Goal: Obtain resource: Download file/media

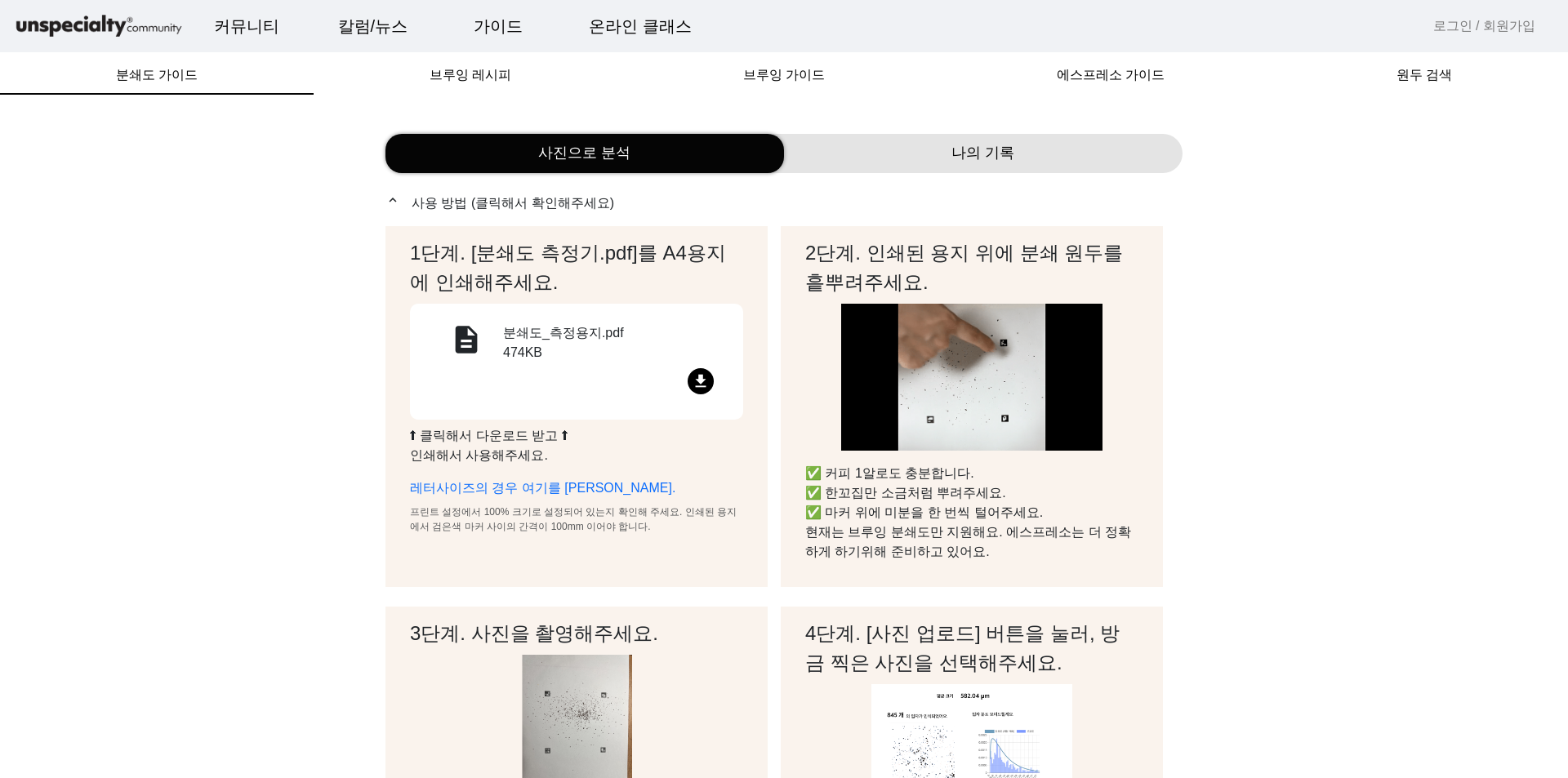
click at [703, 383] on mat-icon "file_download" at bounding box center [701, 381] width 26 height 26
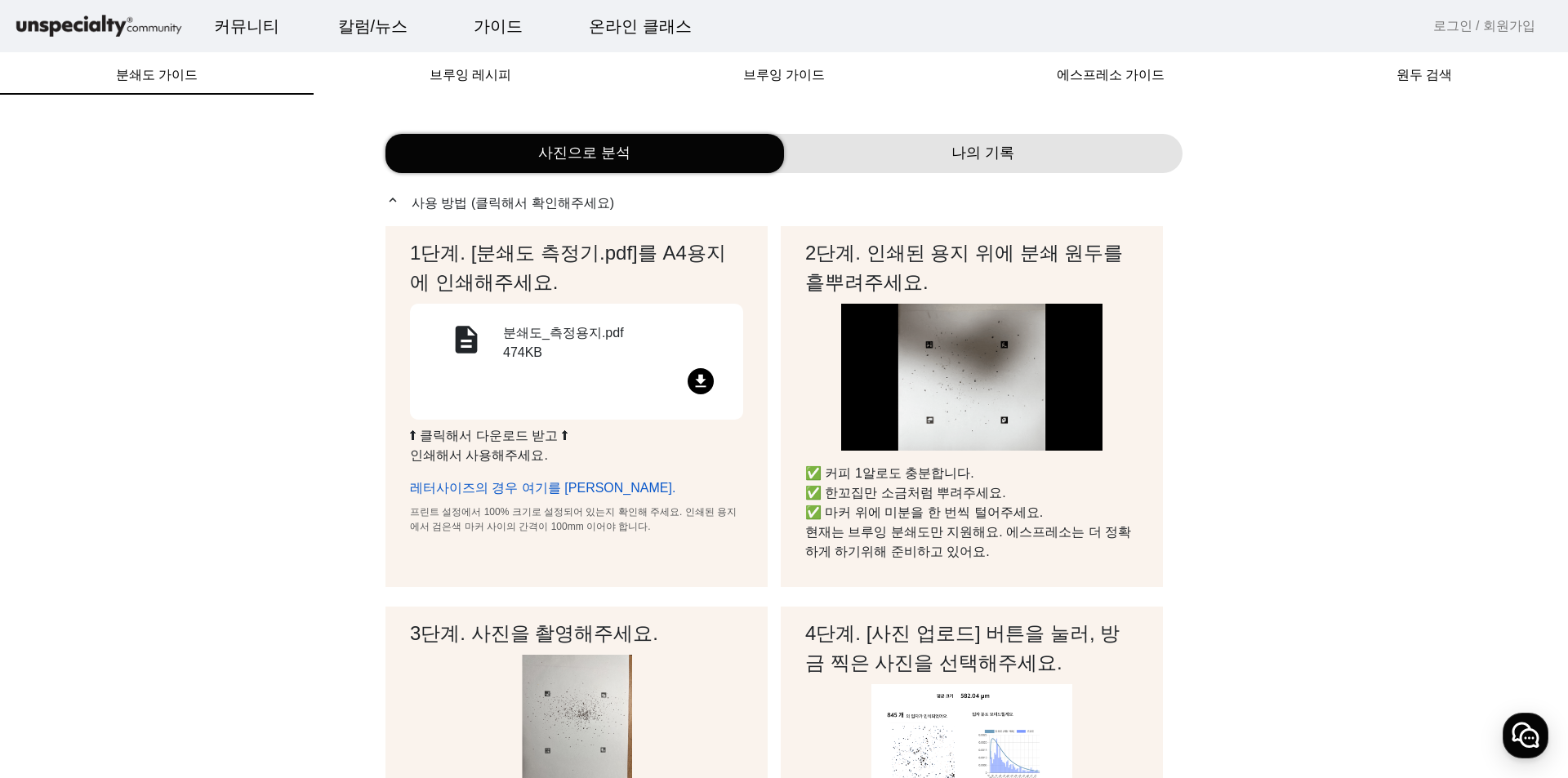
click at [500, 487] on link "레터사이즈의 경우 여기를 [PERSON_NAME]." at bounding box center [542, 488] width 266 height 14
drag, startPoint x: 637, startPoint y: 272, endPoint x: 603, endPoint y: 255, distance: 38.0
click at [603, 255] on h2 "1단계. [분쇄도 측정기.pdf]를 A4용지에 인쇄해주세요." at bounding box center [576, 267] width 333 height 58
click at [928, 163] on div "나의 기록" at bounding box center [983, 154] width 398 height 40
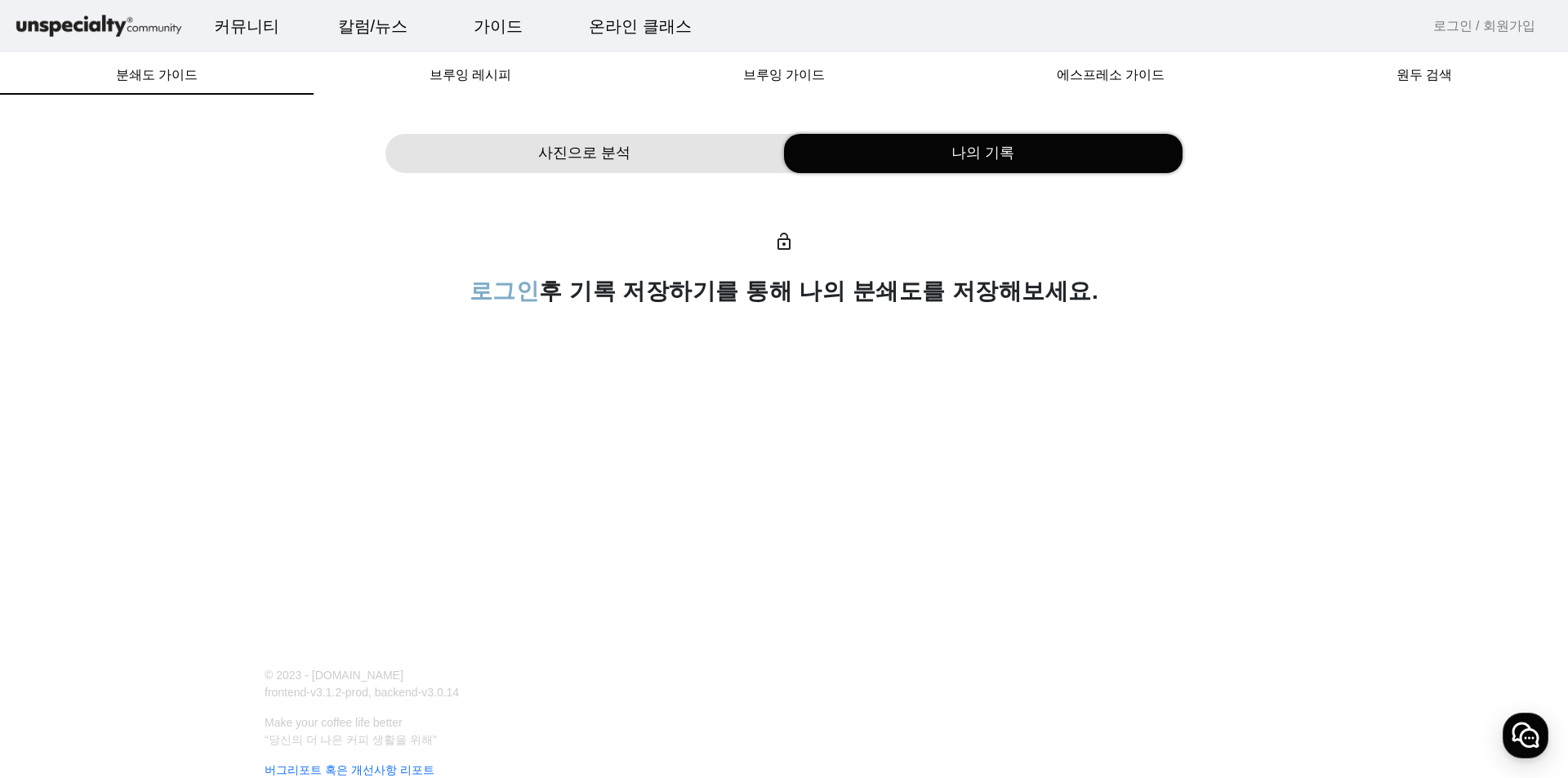
click at [622, 142] on span "사진으로 분석" at bounding box center [585, 153] width 92 height 22
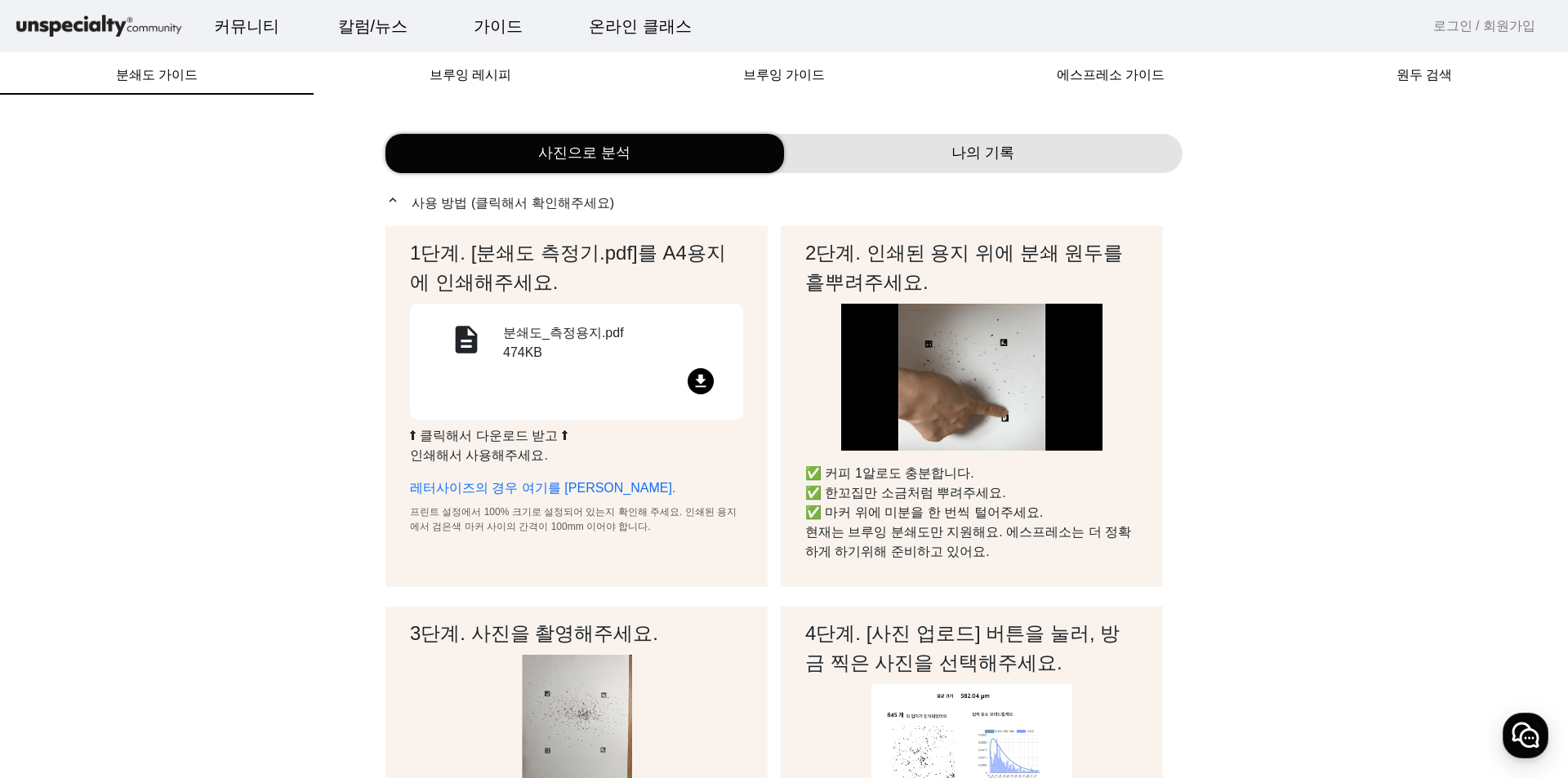
click at [394, 209] on p "expand_less 사용 방법 (클릭해서 확인해주세요)" at bounding box center [784, 203] width 797 height 21
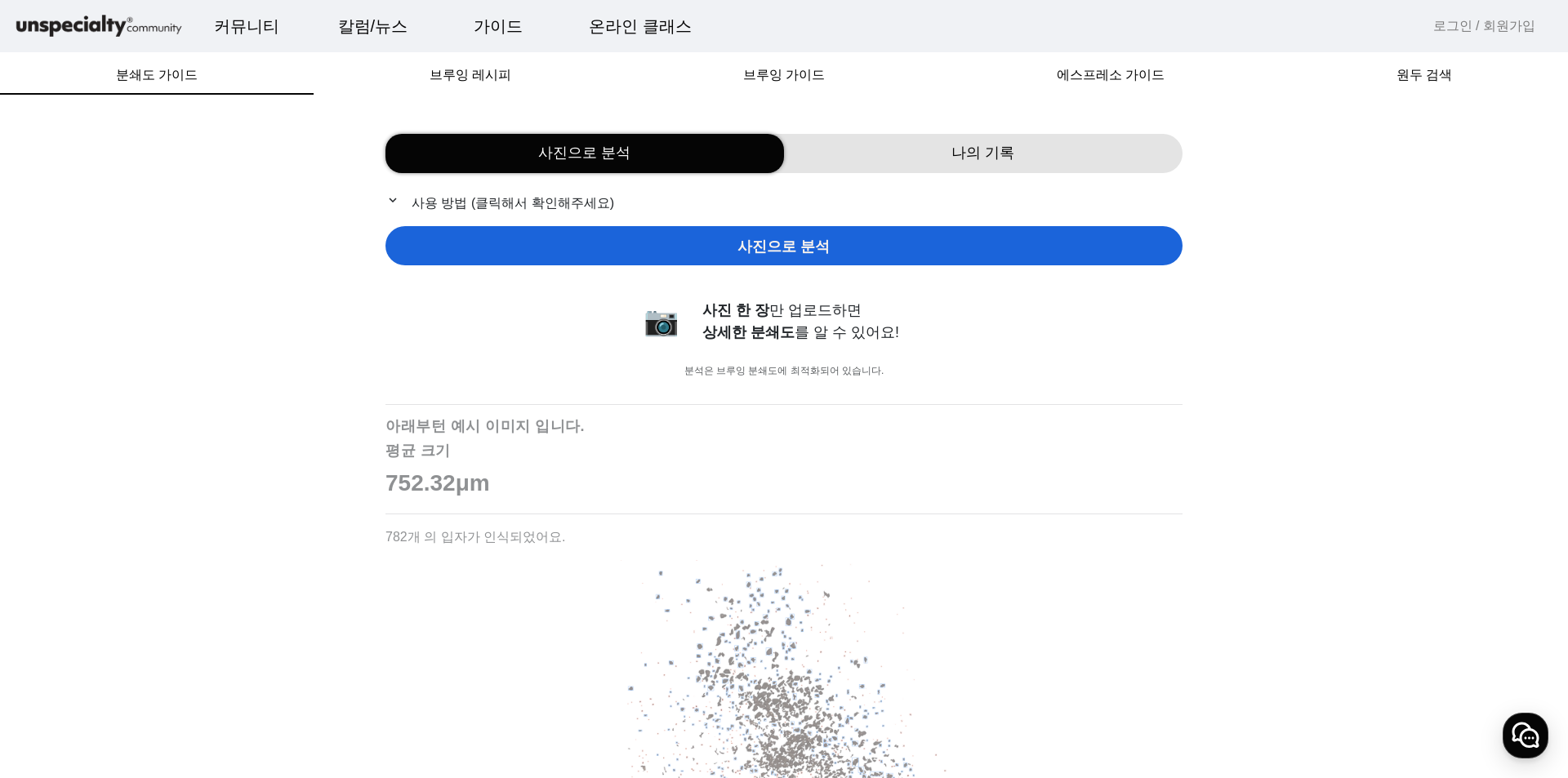
click at [398, 206] on mat-icon "expand_more" at bounding box center [395, 201] width 20 height 15
